Goal: Task Accomplishment & Management: Use online tool/utility

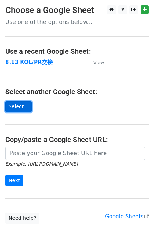
click at [19, 108] on link "Select..." at bounding box center [18, 106] width 26 height 11
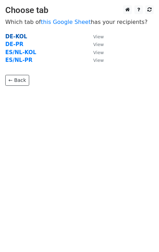
click at [18, 37] on strong "DE-KOL" at bounding box center [16, 36] width 22 height 6
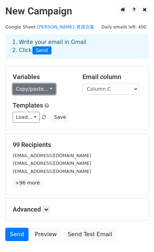
click at [46, 88] on link "Copy/paste..." at bounding box center [34, 89] width 43 height 11
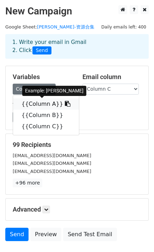
click at [45, 104] on link "{{Column A}}" at bounding box center [46, 103] width 66 height 11
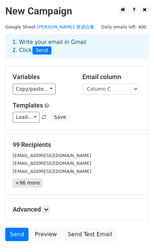
click at [31, 186] on link "+96 more" at bounding box center [28, 183] width 30 height 9
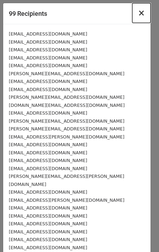
click at [138, 11] on span "×" at bounding box center [141, 13] width 7 height 10
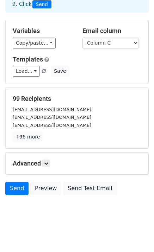
scroll to position [49, 0]
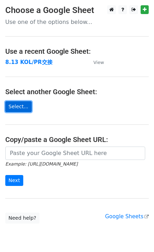
click at [27, 104] on link "Select..." at bounding box center [18, 106] width 26 height 11
click at [18, 110] on link "Select..." at bounding box center [18, 106] width 26 height 11
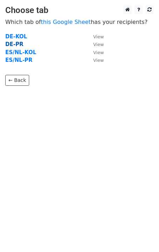
click at [14, 44] on strong "DE-PR" at bounding box center [14, 44] width 18 height 6
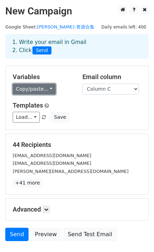
click at [47, 88] on link "Copy/paste..." at bounding box center [34, 89] width 43 height 11
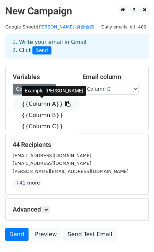
click at [45, 104] on link "{{Column A}}" at bounding box center [46, 103] width 66 height 11
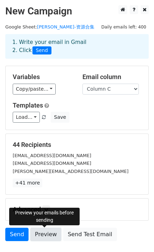
click at [42, 230] on link "Preview" at bounding box center [45, 234] width 31 height 13
click at [50, 233] on link "Preview" at bounding box center [45, 234] width 31 height 13
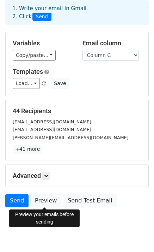
scroll to position [49, 0]
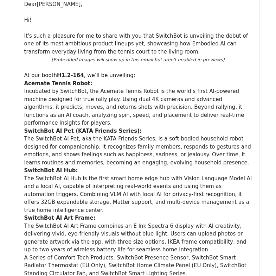
scroll to position [668, 0]
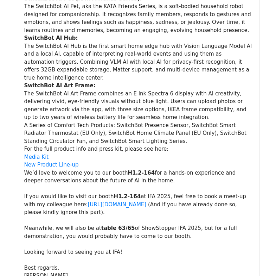
scroll to position [879, 0]
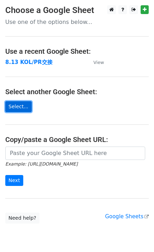
click at [25, 104] on link "Select..." at bounding box center [18, 106] width 26 height 11
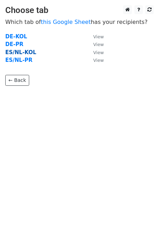
click at [18, 52] on strong "ES/NL-KOL" at bounding box center [20, 52] width 31 height 6
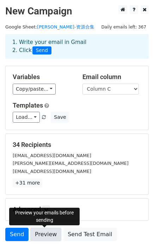
click at [41, 236] on link "Preview" at bounding box center [45, 234] width 31 height 13
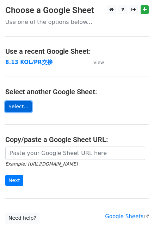
click at [23, 105] on link "Select..." at bounding box center [18, 106] width 26 height 11
click at [14, 105] on link "Select..." at bounding box center [18, 106] width 26 height 11
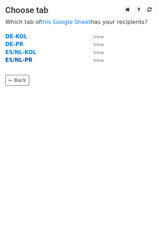
click at [20, 60] on strong "ES/NL-PR" at bounding box center [18, 60] width 27 height 6
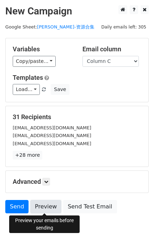
click at [46, 206] on link "Preview" at bounding box center [45, 206] width 31 height 13
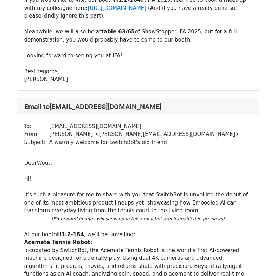
scroll to position [984, 0]
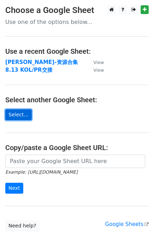
click at [20, 116] on link "Select..." at bounding box center [18, 114] width 26 height 11
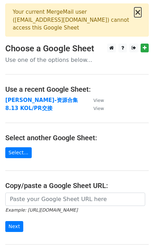
click at [137, 9] on button "×" at bounding box center [137, 12] width 7 height 8
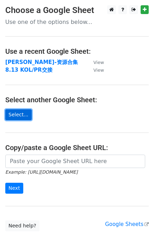
click at [20, 112] on link "Select..." at bounding box center [18, 114] width 26 height 11
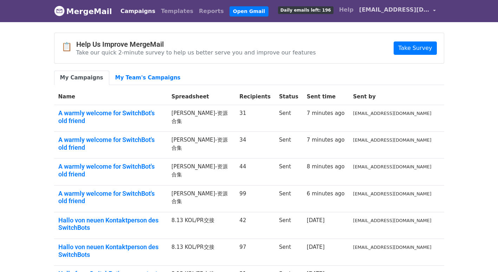
click at [412, 9] on span "[EMAIL_ADDRESS][DOMAIN_NAME]" at bounding box center [394, 10] width 70 height 8
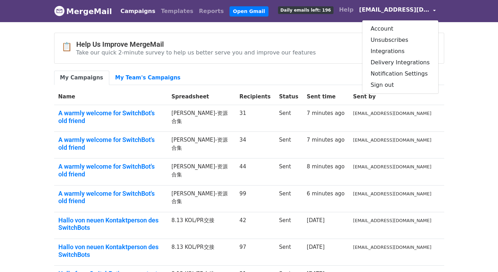
click at [309, 39] on div "📋 Help Us Improve MergeMail Take our quick 2-minute survey to help us better se…" at bounding box center [249, 48] width 390 height 30
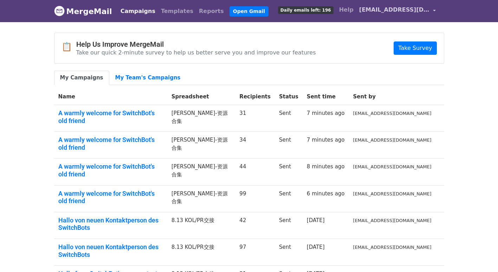
click at [403, 6] on span "pat17357193523@gmail.com" at bounding box center [394, 10] width 70 height 8
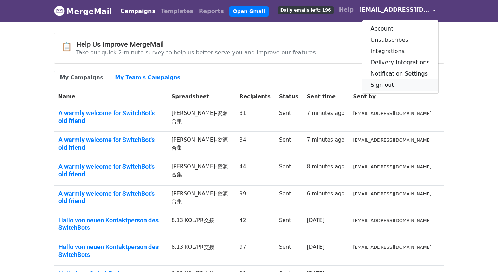
click at [405, 84] on link "Sign out" at bounding box center [400, 84] width 76 height 11
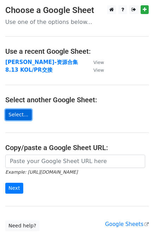
click at [23, 119] on link "Select..." at bounding box center [18, 114] width 26 height 11
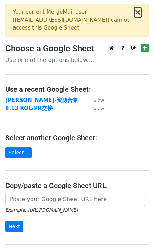
click at [137, 12] on button "×" at bounding box center [137, 12] width 7 height 8
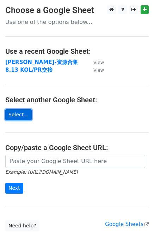
click at [24, 112] on link "Select..." at bounding box center [18, 114] width 26 height 11
click at [13, 112] on link "Select..." at bounding box center [18, 114] width 26 height 11
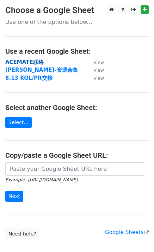
click at [31, 62] on strong "ACEMATE联络" at bounding box center [24, 62] width 38 height 6
click at [26, 61] on strong "ACEMATE联络" at bounding box center [24, 62] width 38 height 6
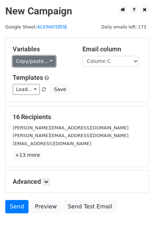
click at [34, 62] on link "Copy/paste..." at bounding box center [34, 61] width 43 height 11
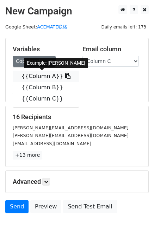
click at [30, 76] on link "{{Column A}}" at bounding box center [46, 76] width 66 height 11
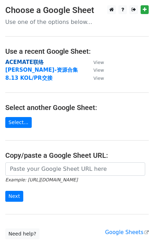
click at [18, 60] on strong "ACEMATE联络" at bounding box center [24, 62] width 38 height 6
